Goal: Information Seeking & Learning: Learn about a topic

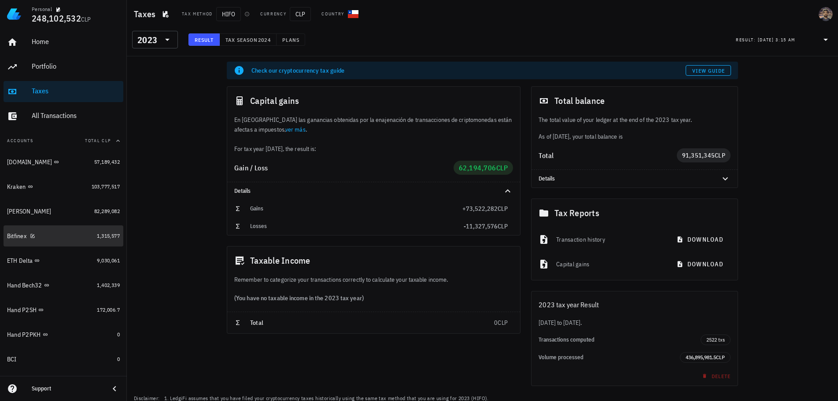
click at [55, 241] on div "Bitfinex" at bounding box center [50, 236] width 86 height 19
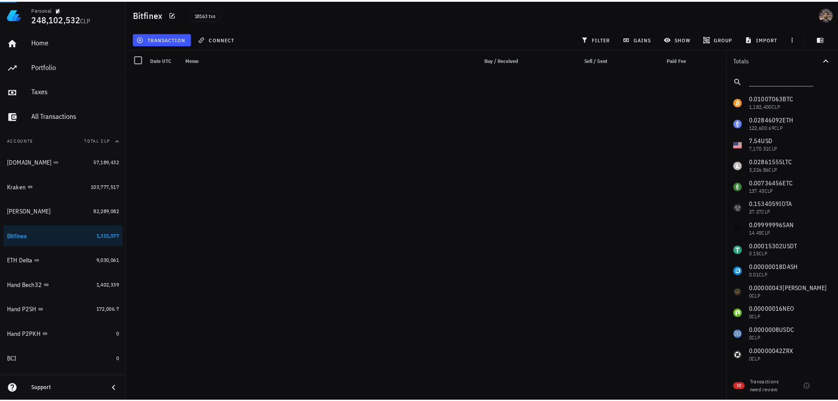
scroll to position [383805, 0]
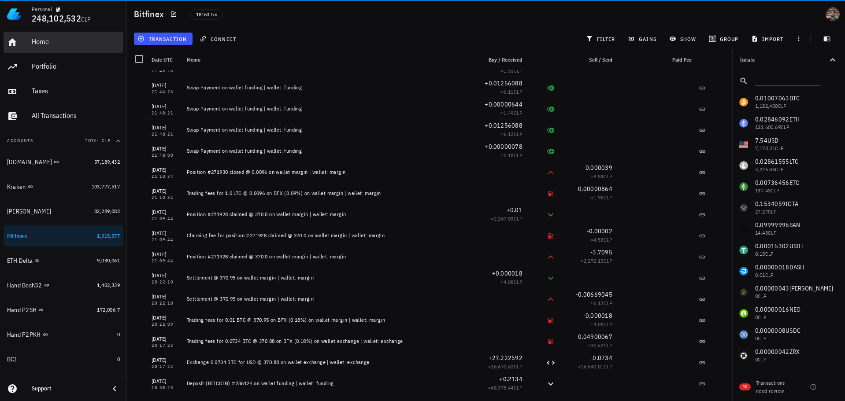
click at [42, 44] on div "Home" at bounding box center [76, 41] width 88 height 8
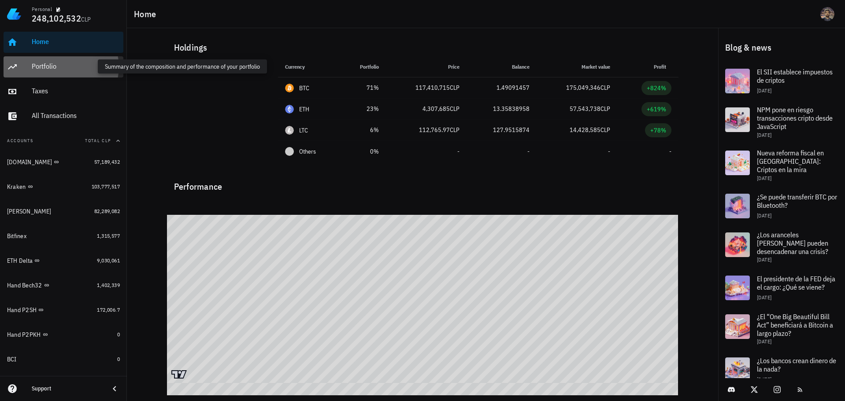
click at [68, 67] on div "Portfolio" at bounding box center [76, 66] width 88 height 8
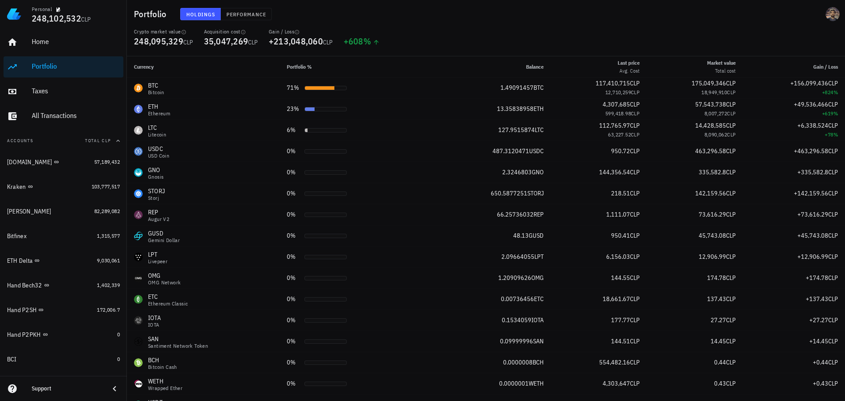
click at [593, 25] on div "Portfolio Holdings Performance" at bounding box center [486, 14] width 718 height 28
click at [258, 19] on button "Performance" at bounding box center [246, 14] width 51 height 12
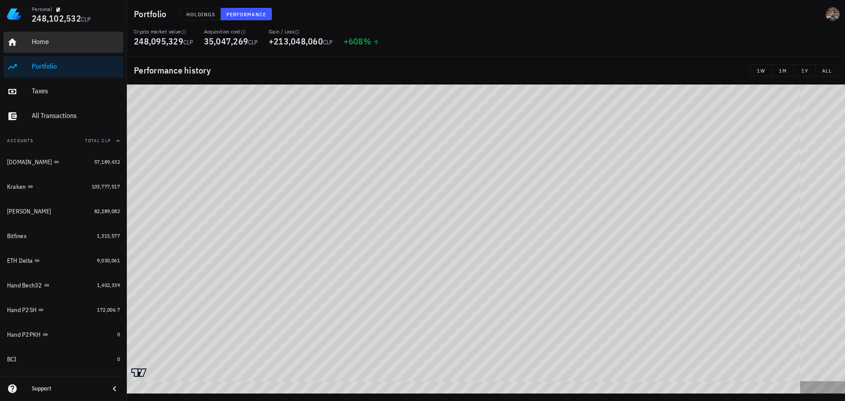
click at [60, 41] on div "Home" at bounding box center [76, 41] width 88 height 8
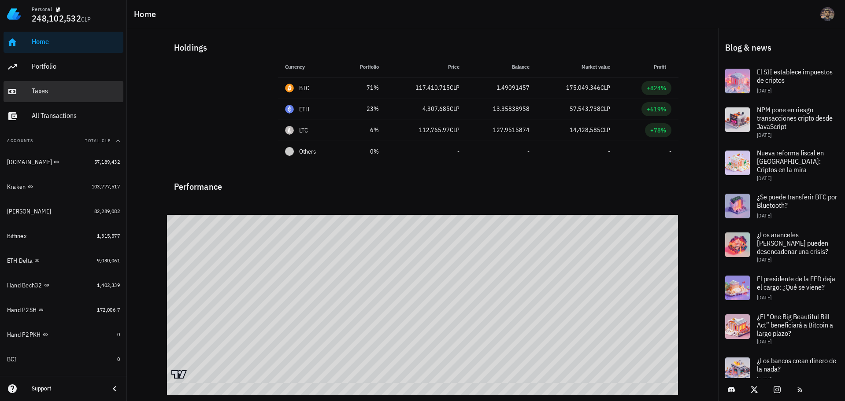
click at [55, 91] on div "Taxes" at bounding box center [76, 91] width 88 height 8
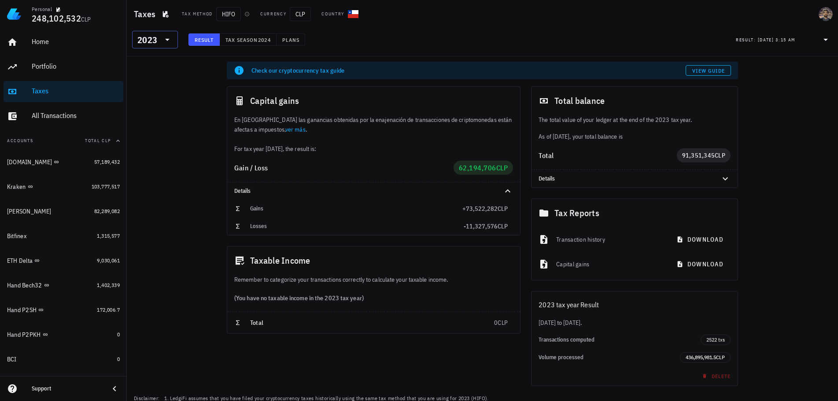
click at [161, 38] on div at bounding box center [166, 39] width 12 height 11
click at [154, 59] on div "2025" at bounding box center [155, 62] width 32 height 7
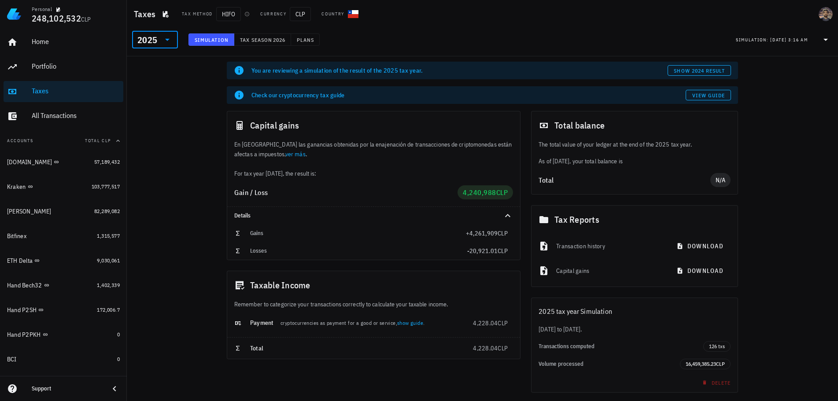
click at [183, 252] on div "You are reviewing a simulation of the result of the 2025 tax year. show 2024 re…" at bounding box center [483, 243] width 712 height 374
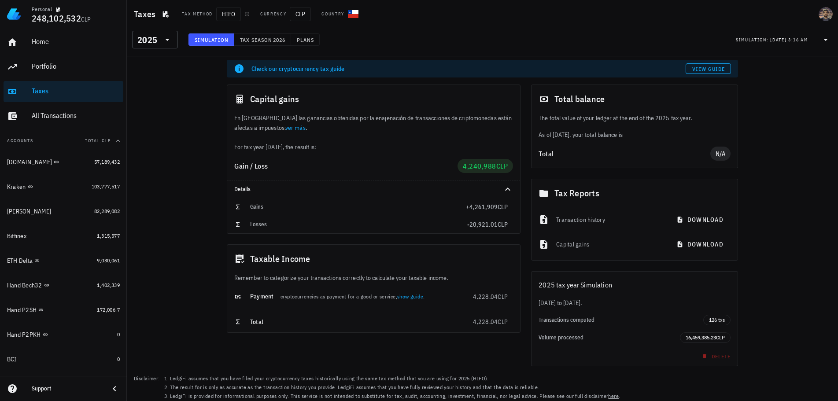
scroll to position [29, 0]
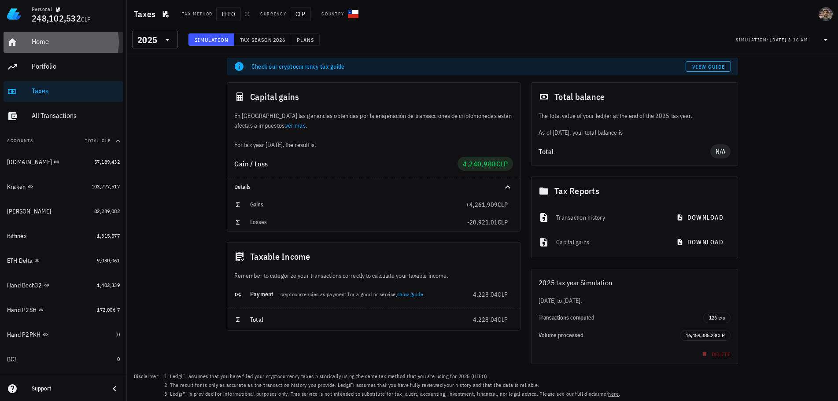
click at [49, 41] on div "Home" at bounding box center [76, 41] width 88 height 8
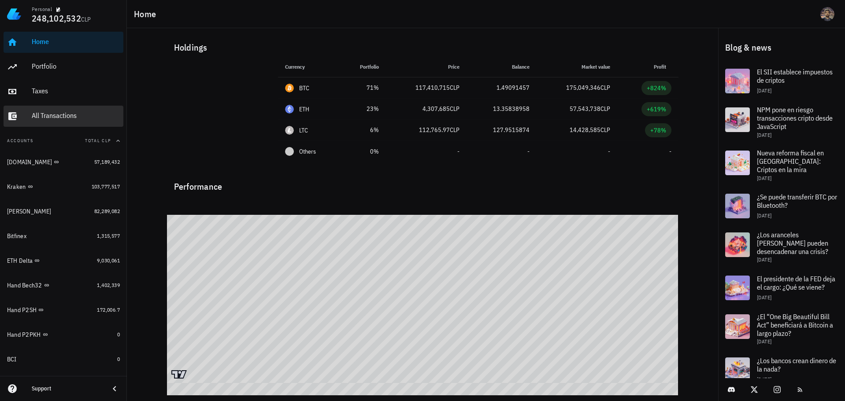
click at [63, 117] on div "All Transactions" at bounding box center [76, 115] width 88 height 8
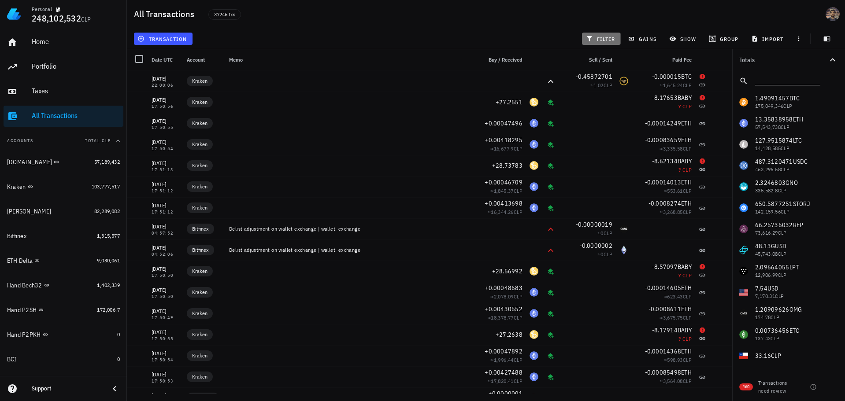
click at [607, 35] on button "filter" at bounding box center [601, 39] width 38 height 12
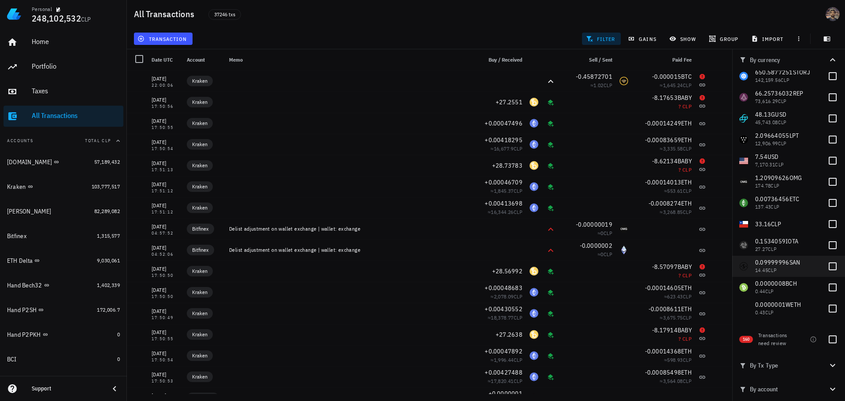
scroll to position [132, 0]
click at [817, 363] on span "By Tx Type" at bounding box center [783, 366] width 88 height 10
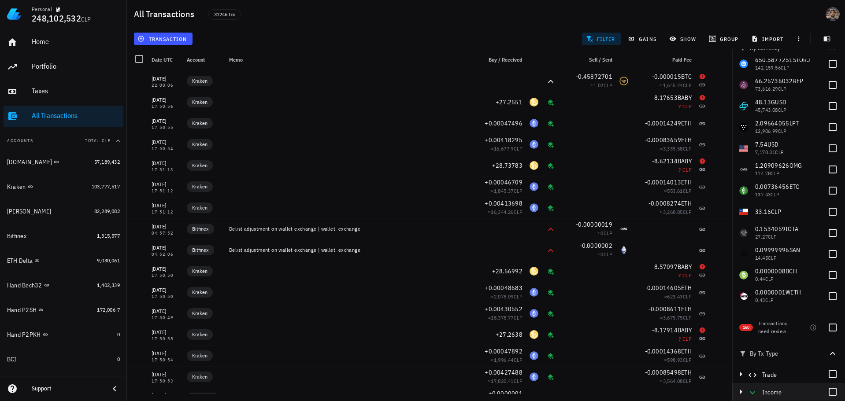
scroll to position [70, 0]
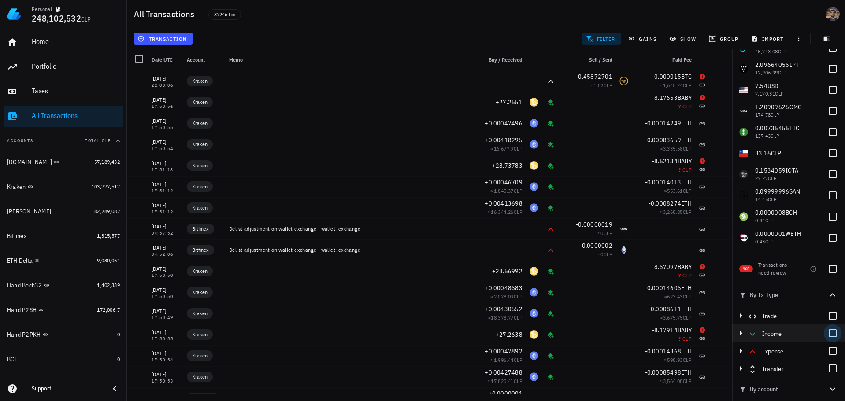
click at [830, 333] on div at bounding box center [832, 333] width 15 height 15
click at [738, 371] on icon "button" at bounding box center [741, 368] width 11 height 11
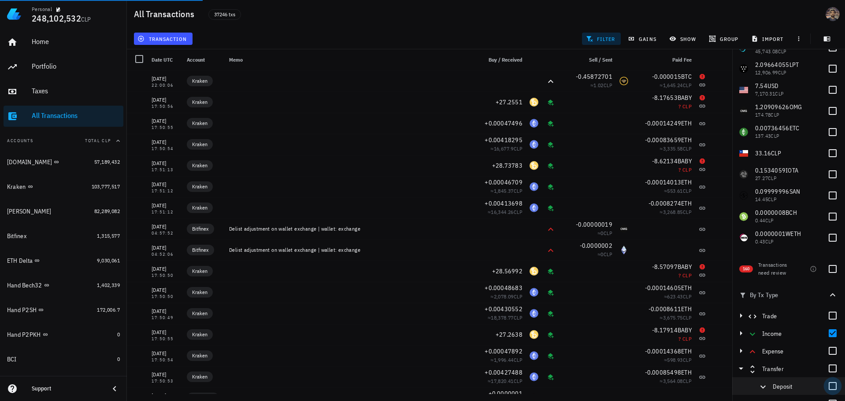
click at [827, 384] on div at bounding box center [832, 386] width 15 height 15
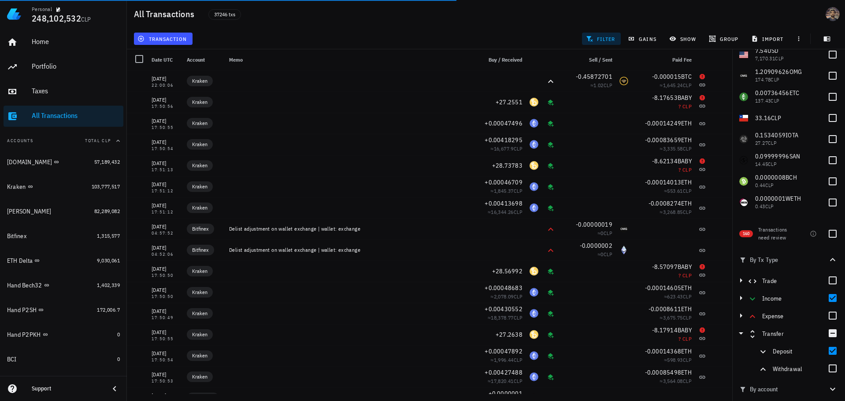
click at [656, 7] on div "All Transactions 37246 txs" at bounding box center [486, 14] width 718 height 28
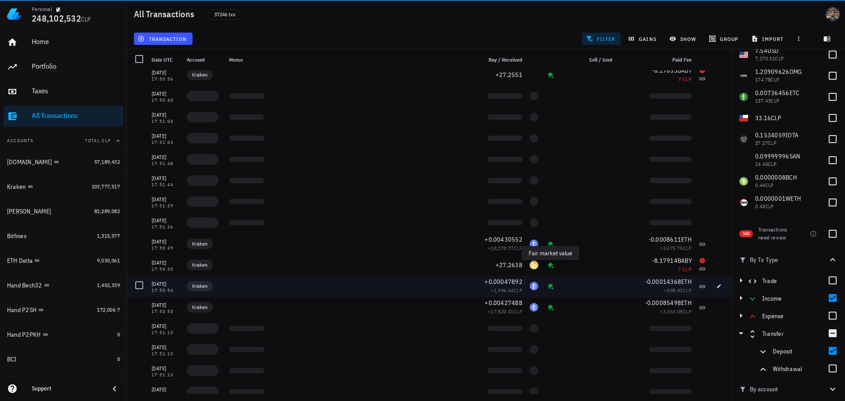
scroll to position [0, 0]
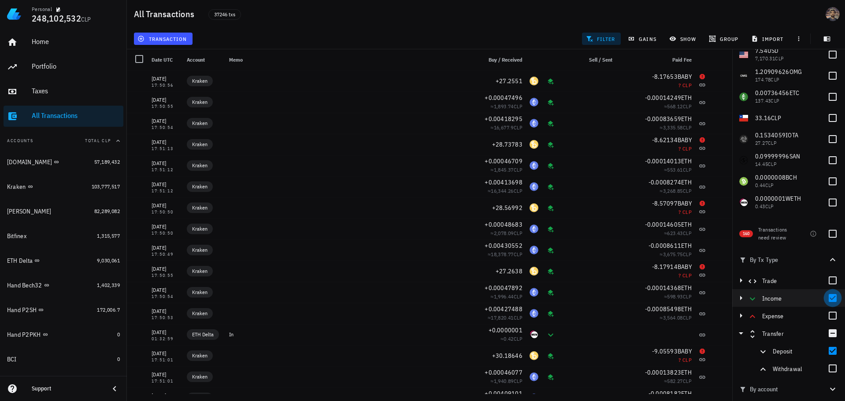
click at [826, 298] on div at bounding box center [832, 298] width 15 height 15
click at [827, 351] on div at bounding box center [832, 351] width 15 height 15
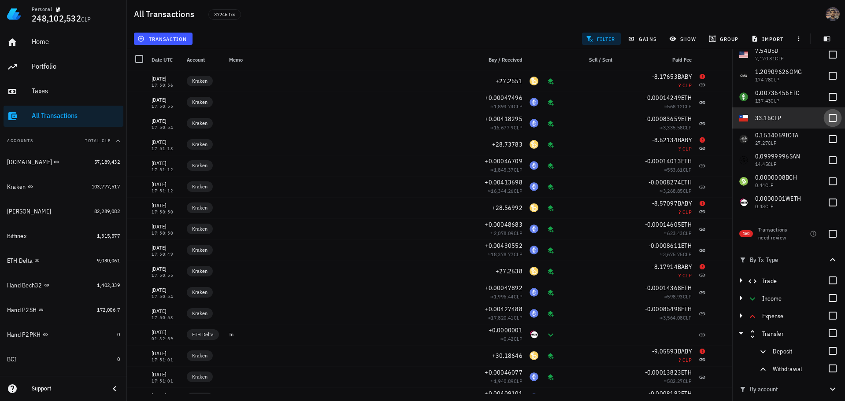
click at [826, 119] on div at bounding box center [832, 118] width 15 height 15
checkbox input "true"
click at [472, 11] on div "37246 txs" at bounding box center [370, 14] width 334 height 22
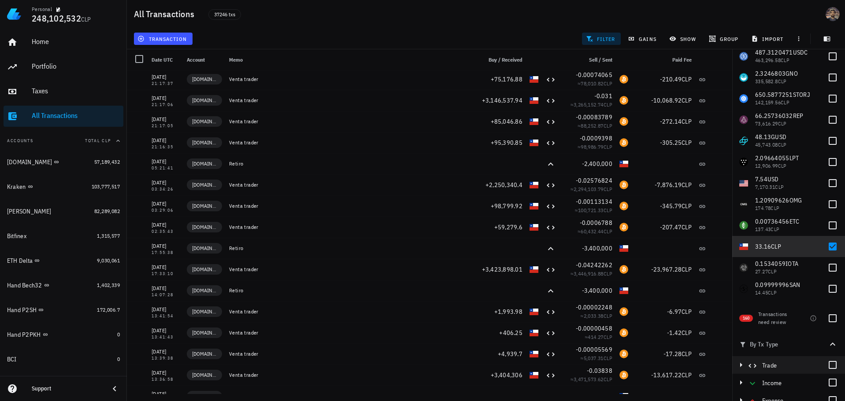
scroll to position [88, 0]
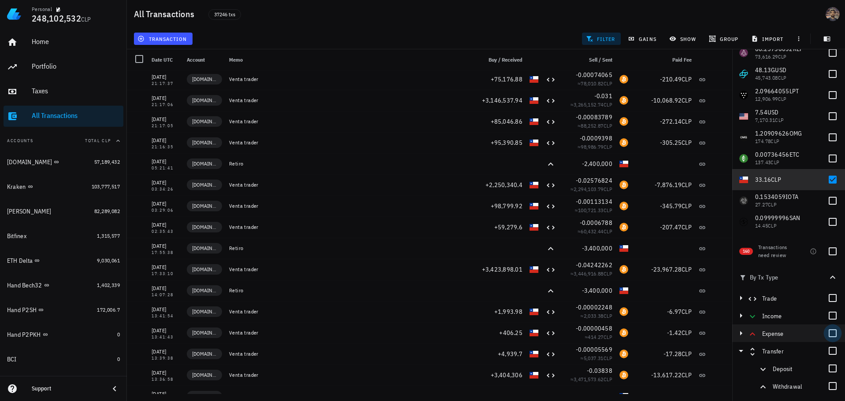
click at [827, 333] on div at bounding box center [832, 333] width 15 height 15
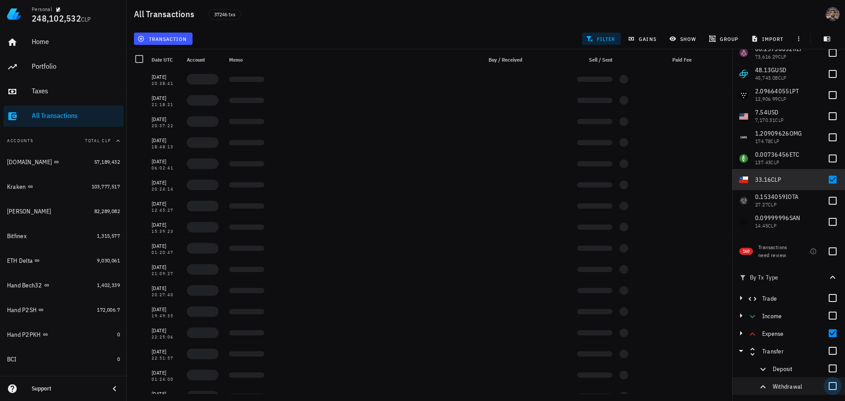
click at [826, 386] on div at bounding box center [832, 386] width 15 height 15
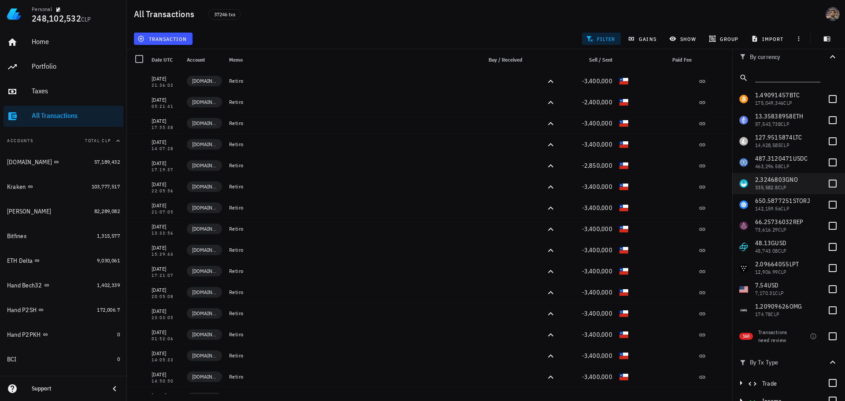
scroll to position [0, 0]
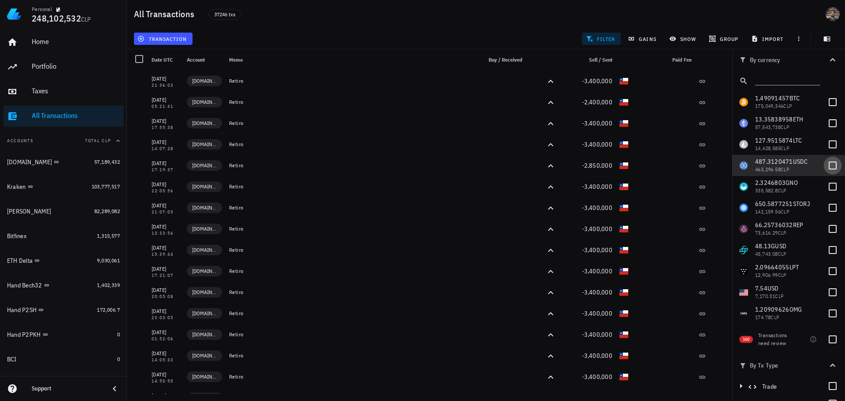
click at [825, 170] on div at bounding box center [832, 165] width 15 height 15
checkbox input "true"
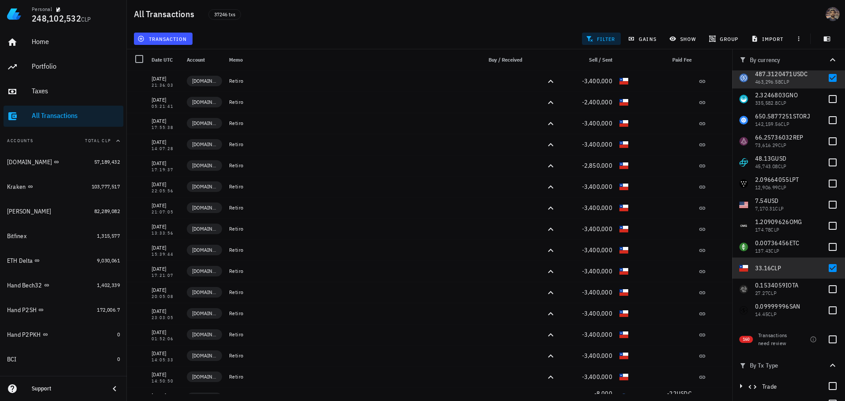
scroll to position [88, 0]
click at [825, 263] on div at bounding box center [832, 267] width 15 height 15
checkbox input "false"
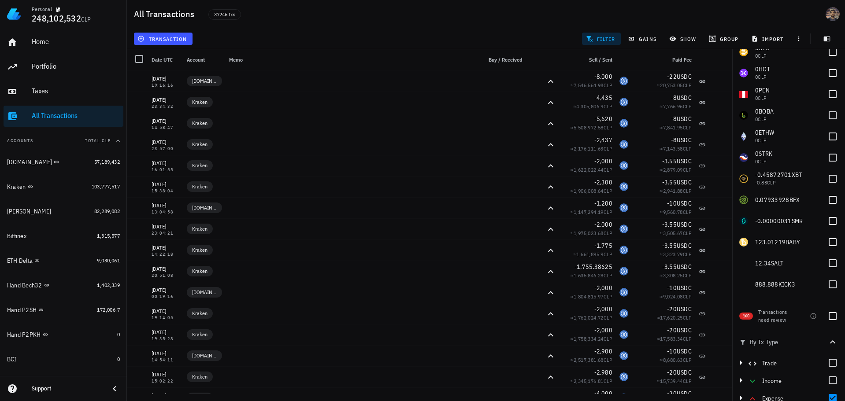
scroll to position [106, 0]
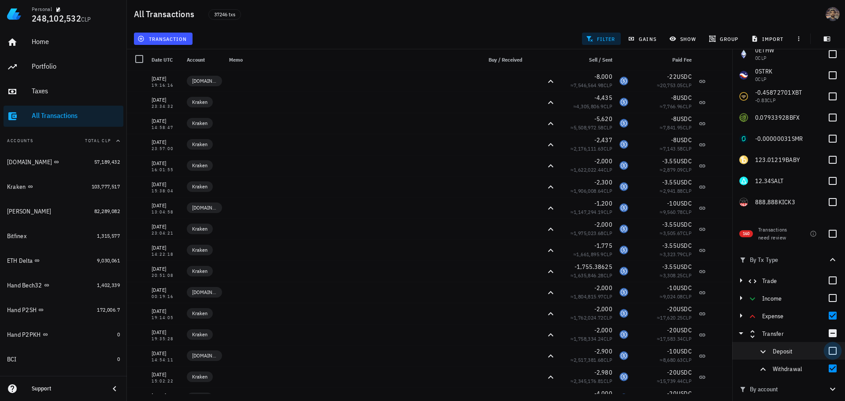
click at [830, 356] on div at bounding box center [832, 351] width 15 height 15
click at [828, 369] on div at bounding box center [832, 368] width 15 height 15
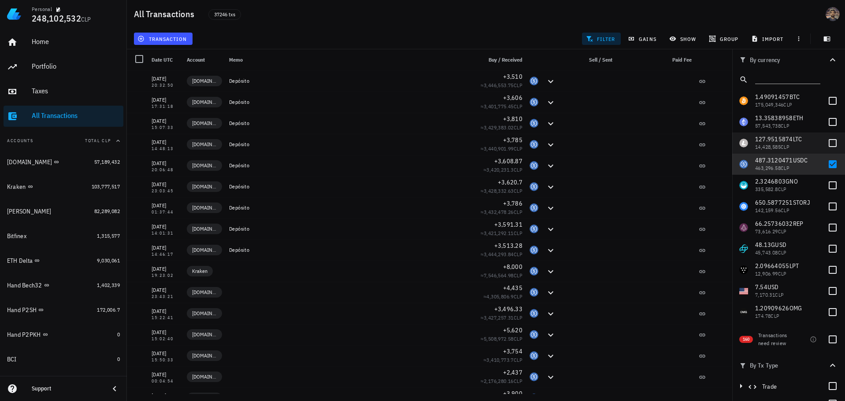
scroll to position [0, 0]
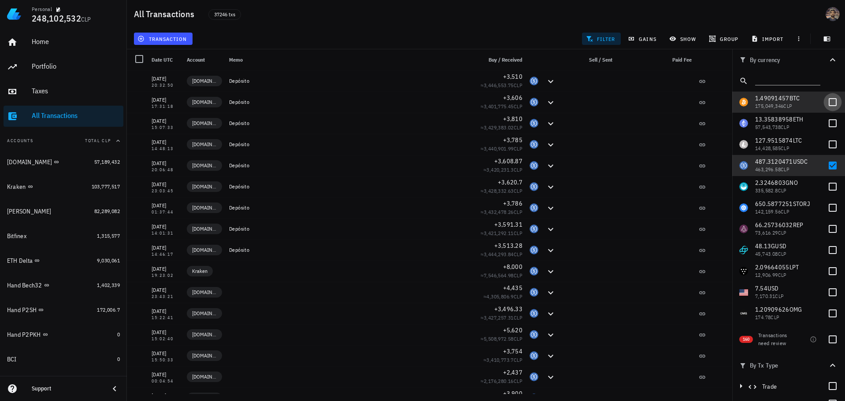
click at [825, 100] on div at bounding box center [832, 102] width 15 height 15
checkbox input "true"
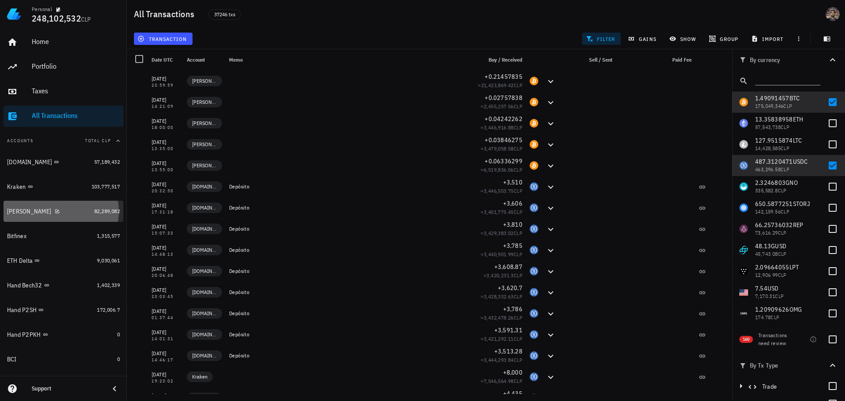
click at [70, 215] on div "[PERSON_NAME]" at bounding box center [49, 212] width 84 height 8
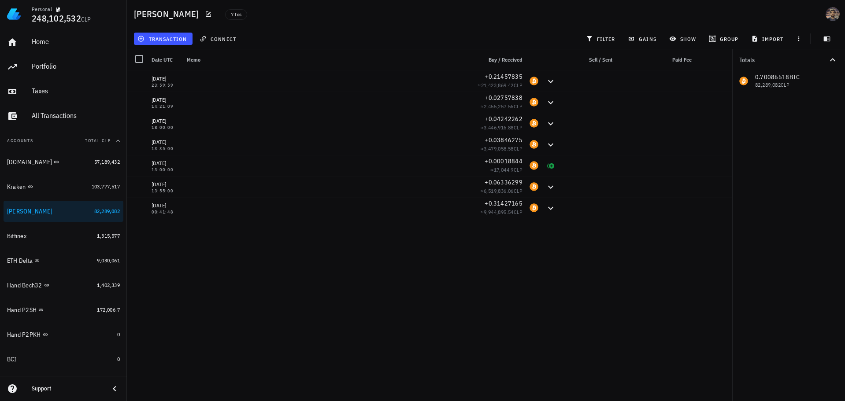
click at [336, 256] on div "[DATE] 23:59:59 +0.21457835 ≈ 21,423,869.42 CLP [DATE] 14:21:09 +0.02757838 ≈ 2…" at bounding box center [429, 232] width 605 height 324
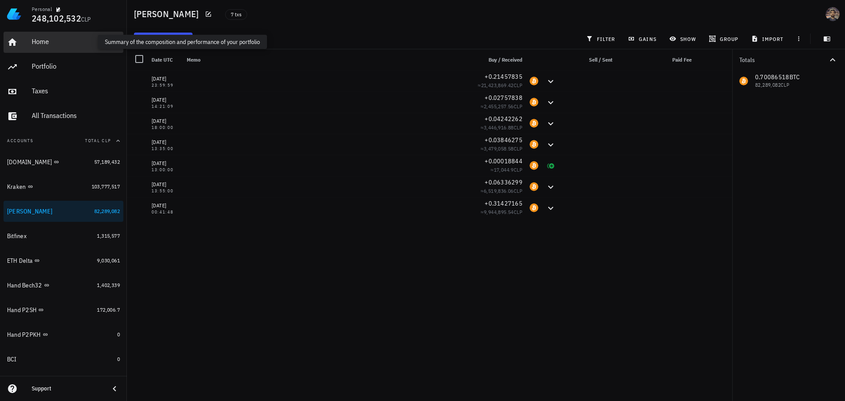
click at [55, 39] on div "Home" at bounding box center [76, 41] width 88 height 8
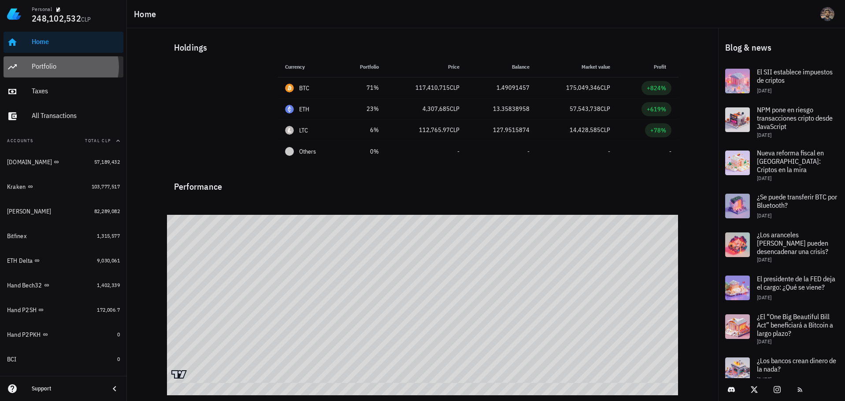
click at [82, 70] on div "Portfolio" at bounding box center [76, 66] width 88 height 8
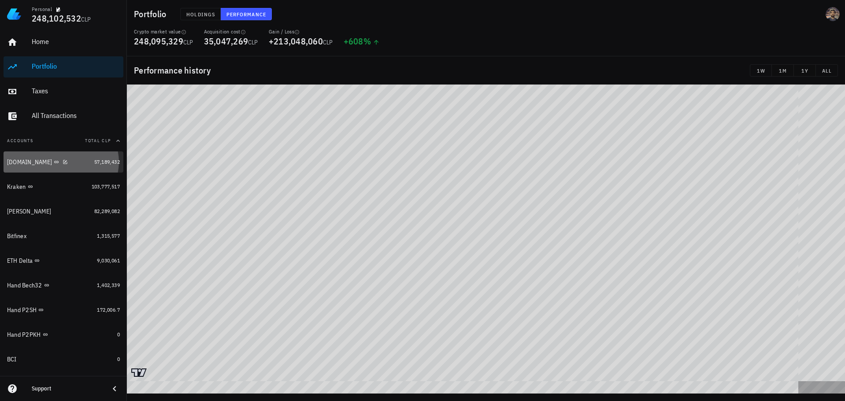
click at [92, 169] on link "[DOMAIN_NAME] 57,189,432" at bounding box center [64, 162] width 120 height 21
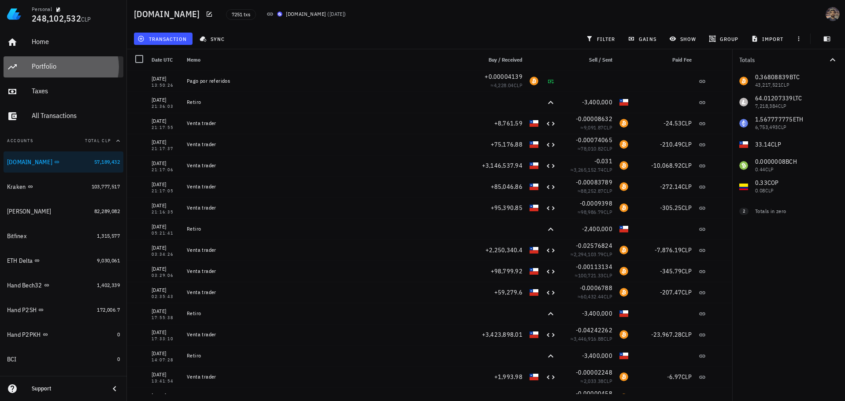
click at [68, 60] on div "Portfolio" at bounding box center [76, 67] width 88 height 20
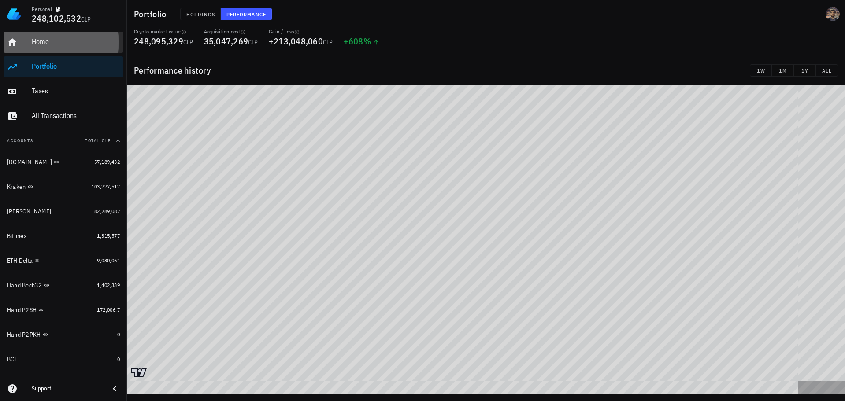
click at [52, 44] on div "Home" at bounding box center [76, 41] width 88 height 8
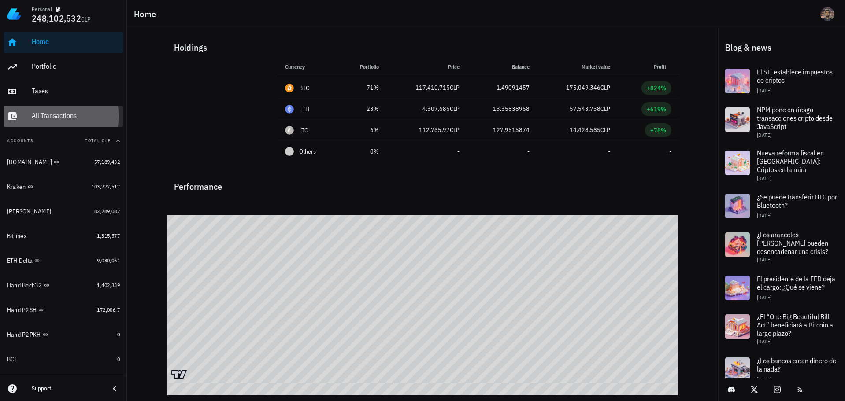
click at [71, 109] on div "All Transactions" at bounding box center [76, 116] width 88 height 20
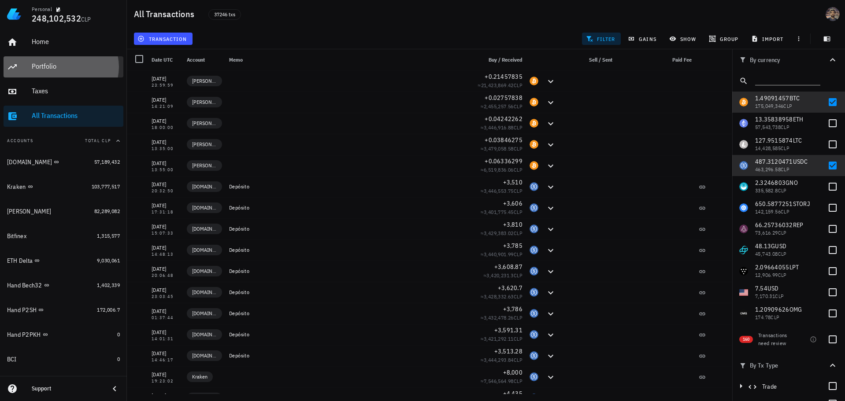
click at [69, 61] on div "Portfolio" at bounding box center [76, 67] width 88 height 20
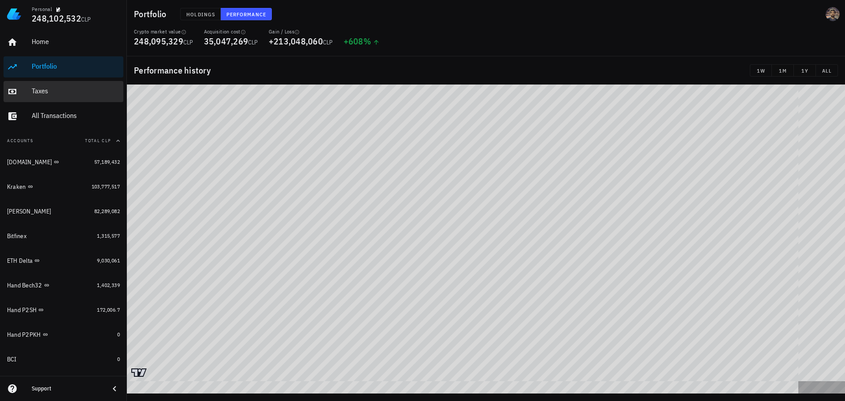
click at [57, 91] on div "Taxes" at bounding box center [76, 91] width 88 height 8
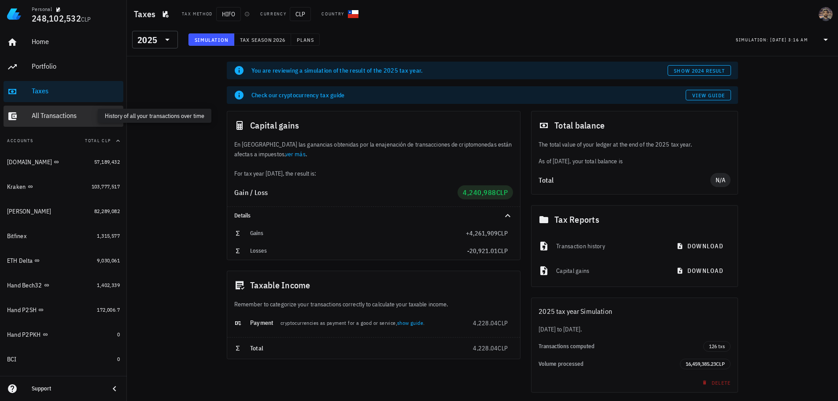
click at [52, 116] on div "All Transactions" at bounding box center [76, 115] width 88 height 8
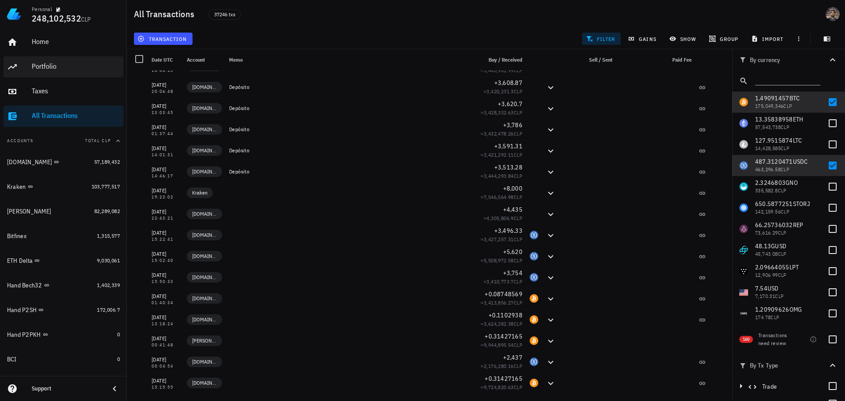
scroll to position [88, 0]
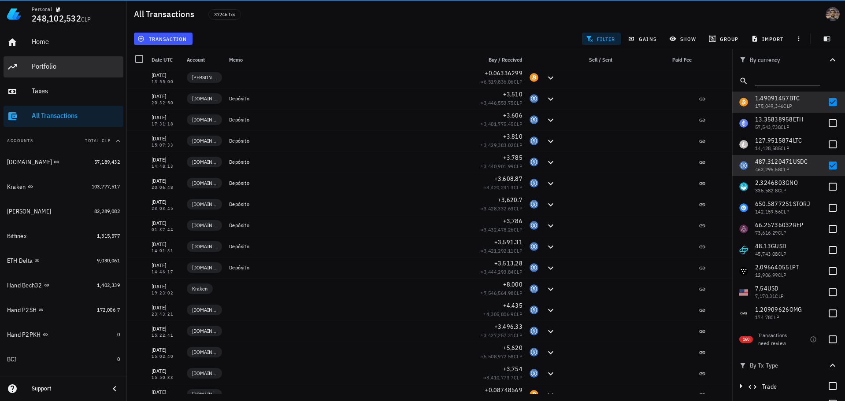
click at [52, 71] on div "Portfolio" at bounding box center [76, 67] width 88 height 20
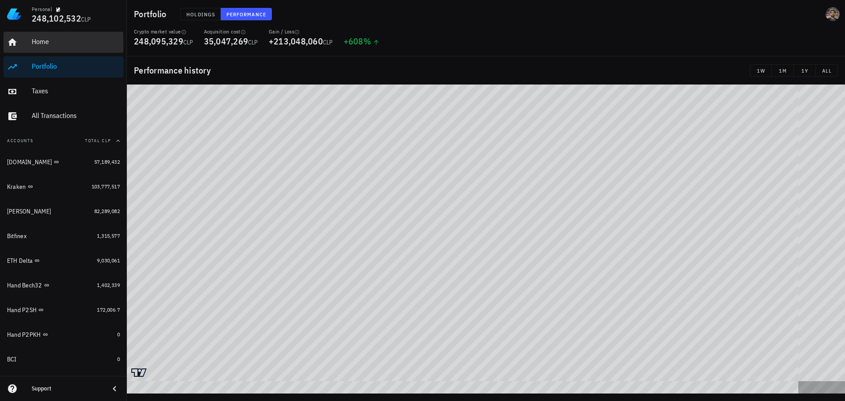
click at [59, 41] on div "Home" at bounding box center [76, 41] width 88 height 8
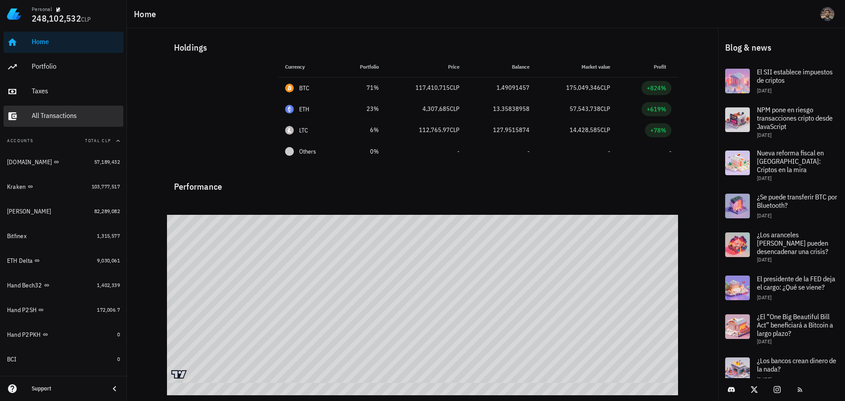
click at [48, 117] on div "All Transactions" at bounding box center [76, 115] width 88 height 8
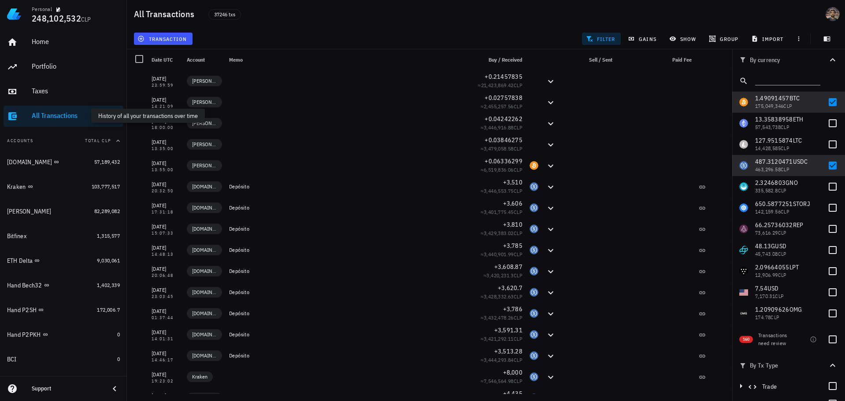
scroll to position [88, 0]
